Goal: Task Accomplishment & Management: Complete application form

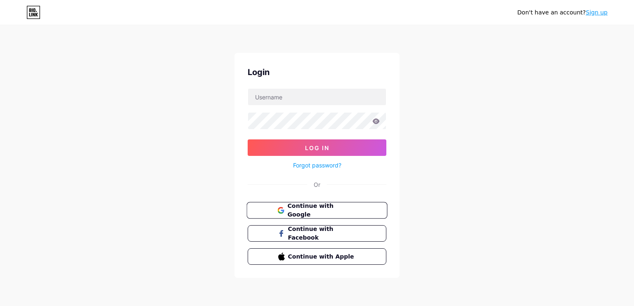
click at [286, 209] on span "Continue with Google" at bounding box center [316, 211] width 79 height 18
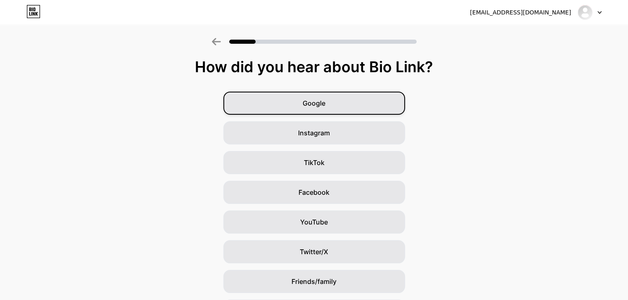
click at [303, 92] on div "Google" at bounding box center [314, 103] width 182 height 23
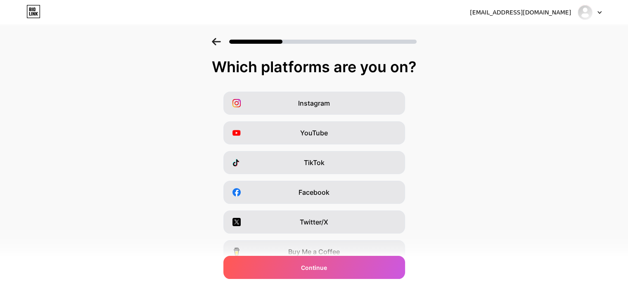
scroll to position [97, 0]
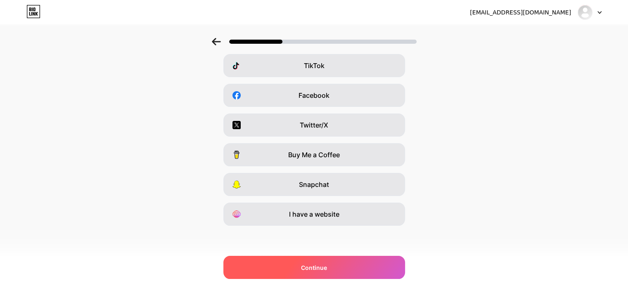
click at [318, 270] on span "Continue" at bounding box center [314, 267] width 26 height 9
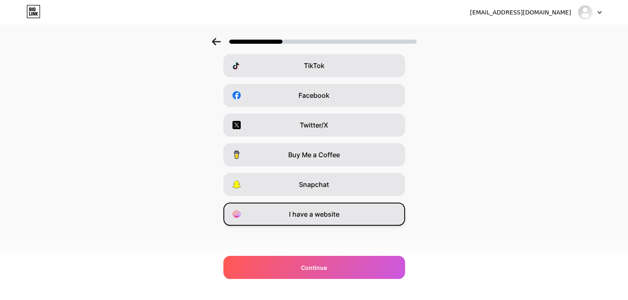
click at [315, 208] on div "I have a website" at bounding box center [314, 214] width 182 height 23
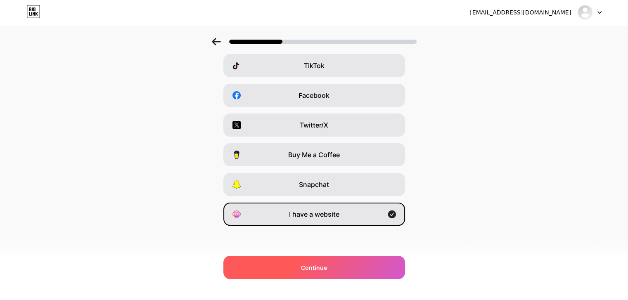
click at [327, 267] on span "Continue" at bounding box center [314, 267] width 26 height 9
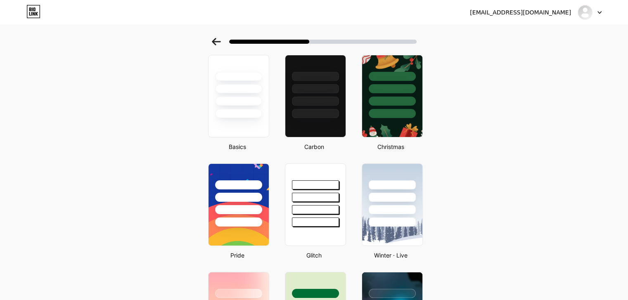
scroll to position [12, 0]
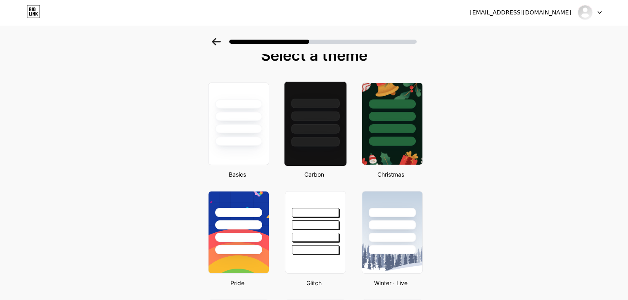
click at [304, 128] on div at bounding box center [315, 128] width 48 height 9
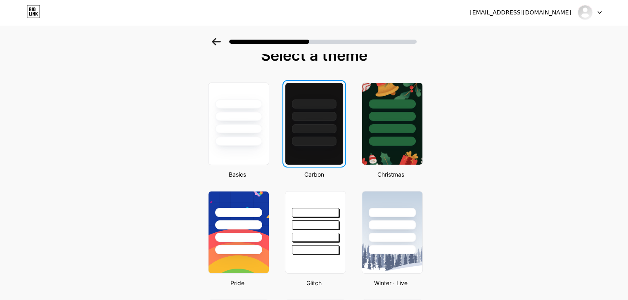
scroll to position [0, 0]
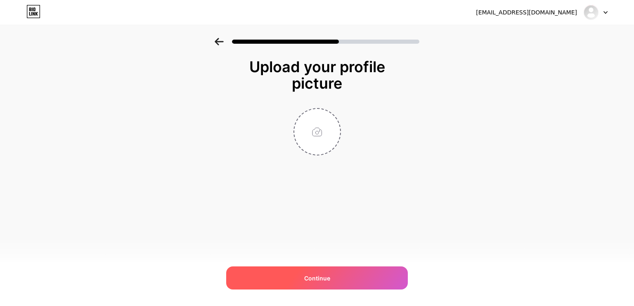
click at [317, 285] on div "Continue" at bounding box center [317, 278] width 182 height 23
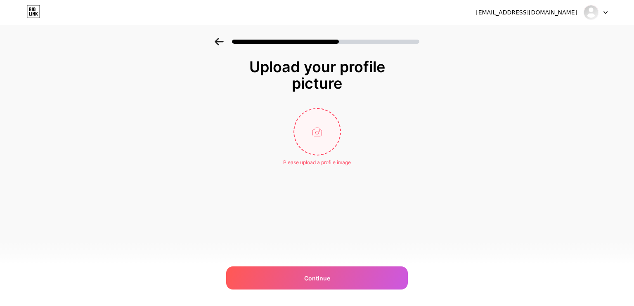
click at [316, 148] on input "file" at bounding box center [317, 132] width 46 height 46
type input "C:\fakepath\linkedin_banner.png"
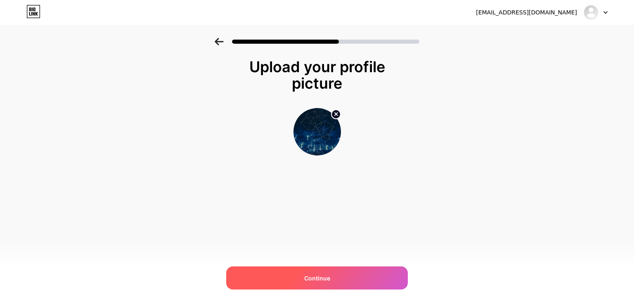
click at [320, 276] on span "Continue" at bounding box center [317, 278] width 26 height 9
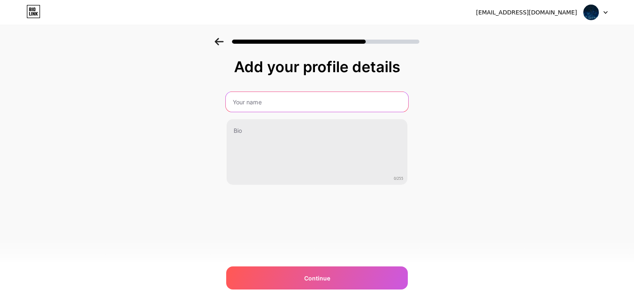
click at [293, 111] on input "text" at bounding box center [317, 102] width 182 height 20
type input "[PERSON_NAME]"
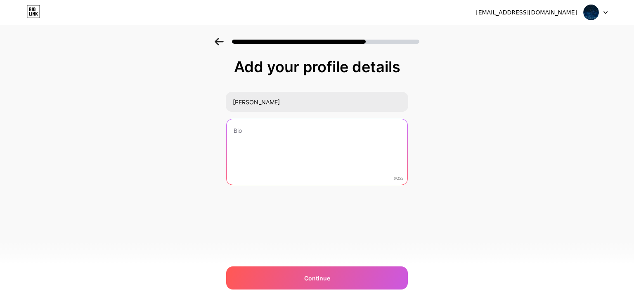
click at [289, 147] on textarea at bounding box center [317, 152] width 181 height 66
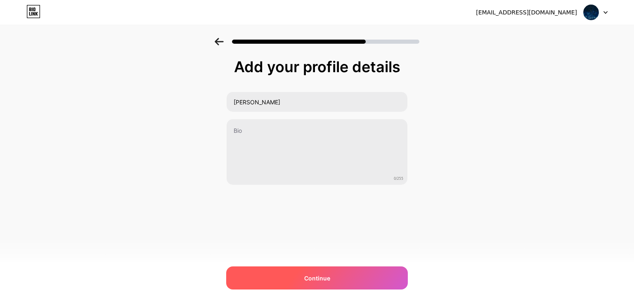
click at [327, 280] on span "Continue" at bounding box center [317, 278] width 26 height 9
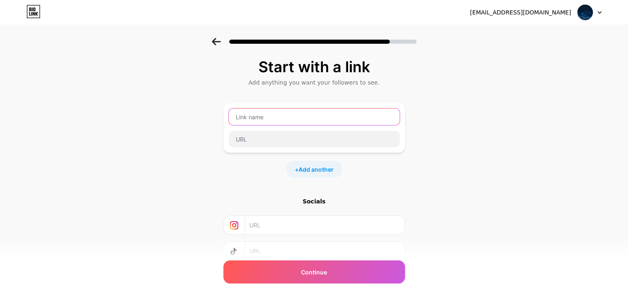
click at [283, 111] on input "text" at bounding box center [314, 117] width 171 height 17
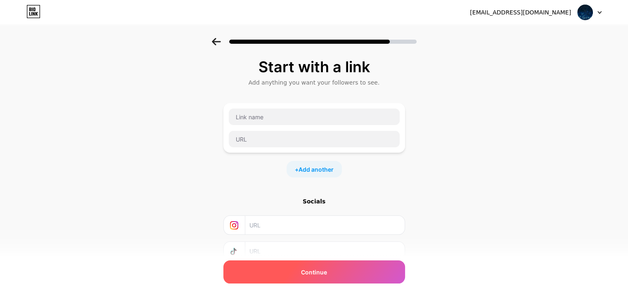
click at [321, 269] on span "Continue" at bounding box center [314, 272] width 26 height 9
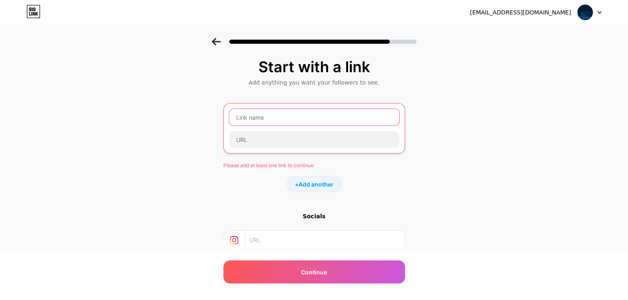
click at [261, 118] on input "text" at bounding box center [314, 117] width 170 height 17
paste input "[URL][PERSON_NAME][DOMAIN_NAME]"
type input "[URL][PERSON_NAME][DOMAIN_NAME]"
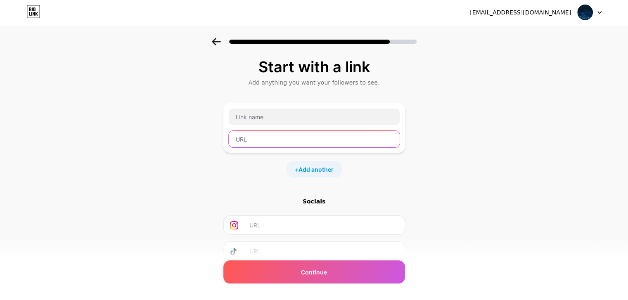
click at [282, 133] on input "text" at bounding box center [314, 139] width 171 height 17
paste input "[URL][PERSON_NAME][DOMAIN_NAME]"
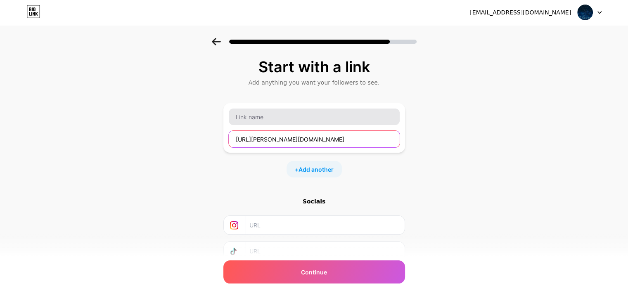
type input "[URL][PERSON_NAME][DOMAIN_NAME]"
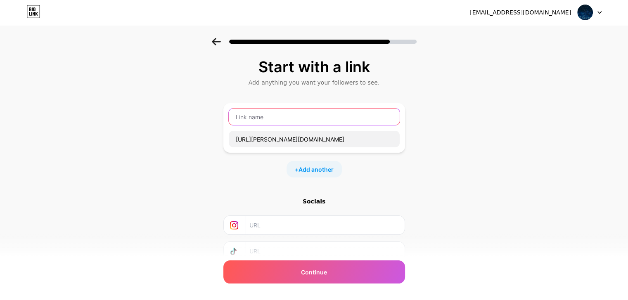
click at [264, 119] on input "text" at bounding box center [314, 117] width 171 height 17
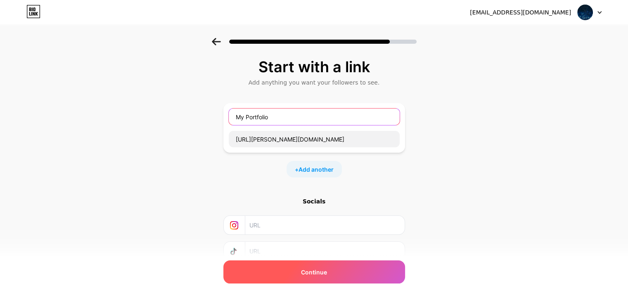
type input "My Portfolio"
click at [287, 267] on div "Continue" at bounding box center [314, 271] width 182 height 23
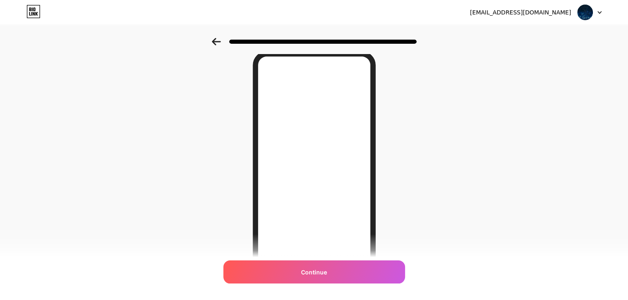
scroll to position [32, 0]
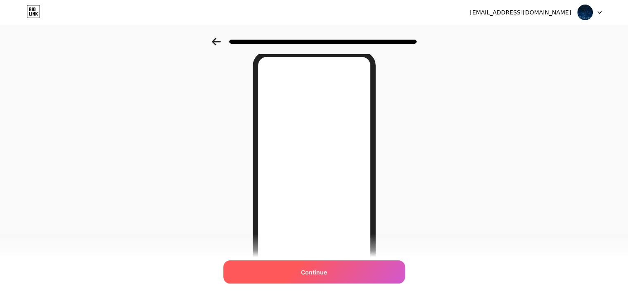
click at [327, 264] on div "Continue" at bounding box center [314, 271] width 182 height 23
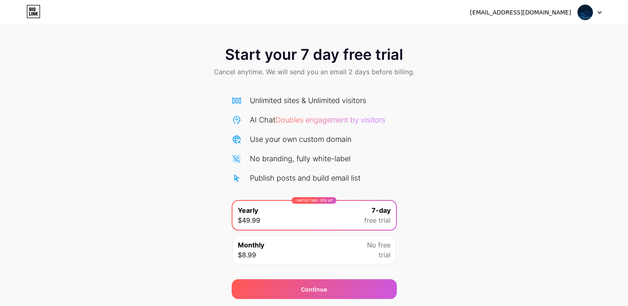
click at [34, 6] on icon at bounding box center [33, 11] width 14 height 13
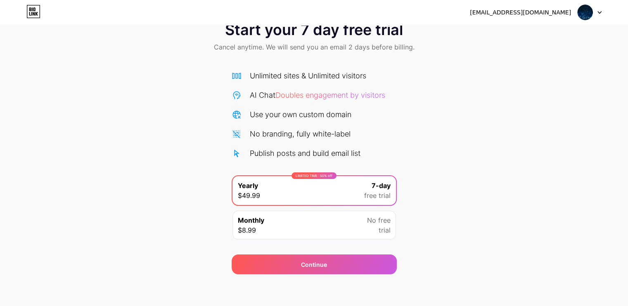
scroll to position [25, 0]
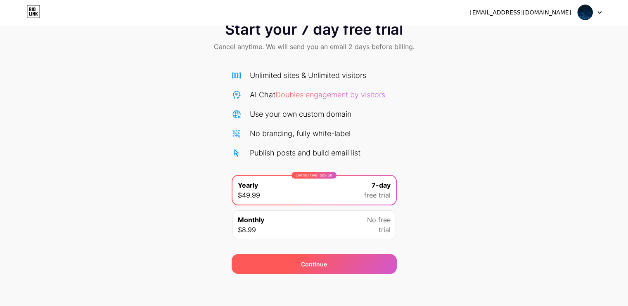
click at [275, 258] on div "Continue" at bounding box center [314, 264] width 165 height 20
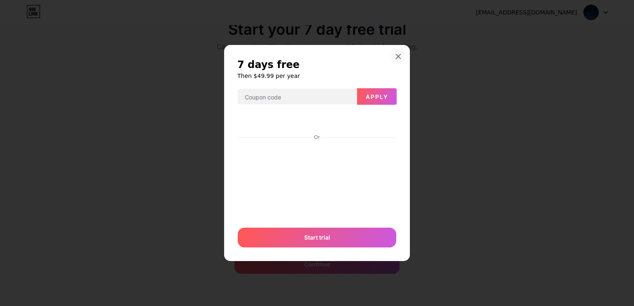
click at [401, 57] on icon at bounding box center [398, 56] width 7 height 7
